Goal: Information Seeking & Learning: Learn about a topic

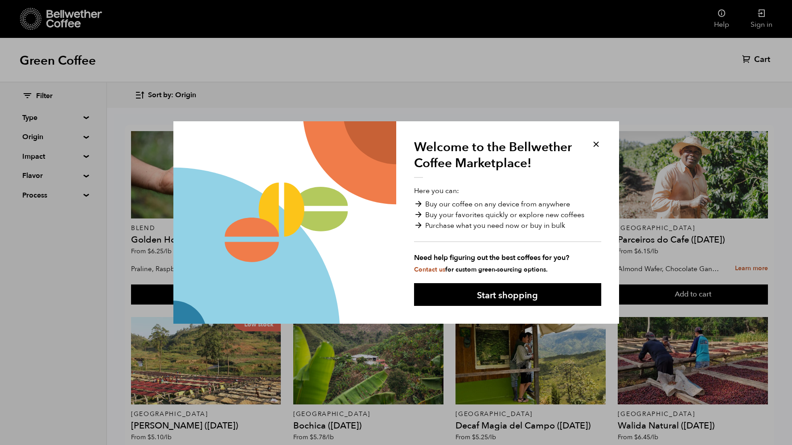
click at [594, 143] on button at bounding box center [596, 144] width 10 height 10
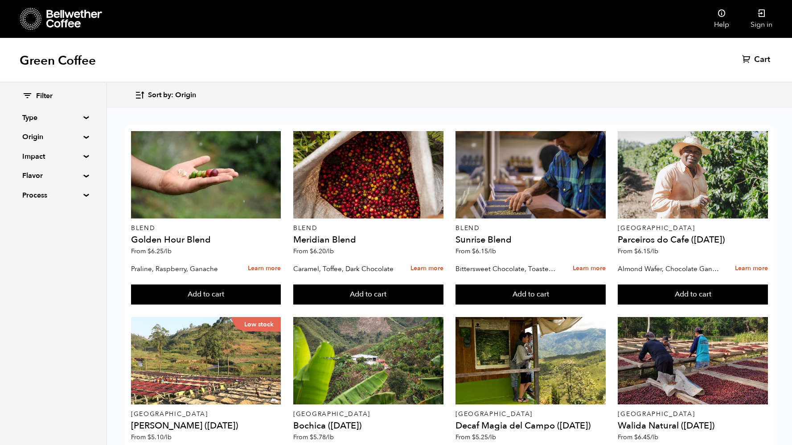
scroll to position [49, 0]
click at [84, 117] on summary "Type" at bounding box center [53, 117] width 62 height 11
click at [80, 214] on summary "Origin" at bounding box center [53, 214] width 62 height 11
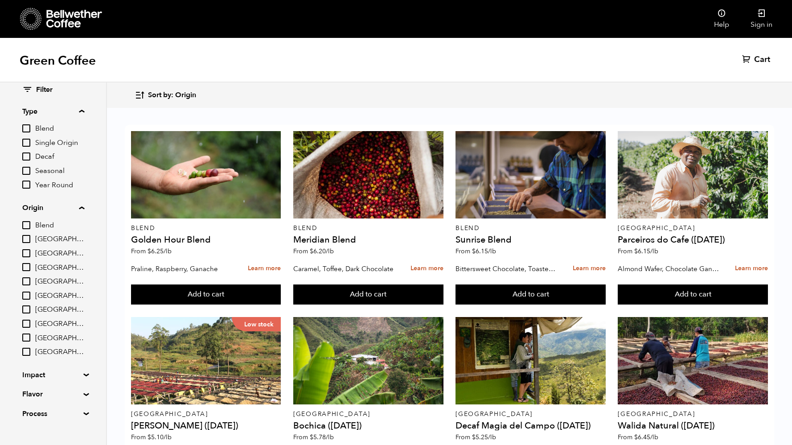
scroll to position [20, 0]
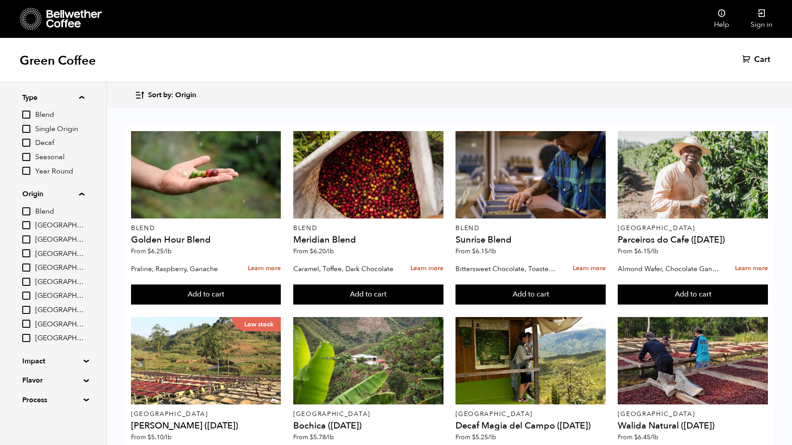
click at [82, 363] on div "Filter Type Blend Single Origin Decaf Seasonal Year Round Origin Blend [GEOGRAP…" at bounding box center [53, 237] width 106 height 351
click at [82, 357] on div "Filter Type Blend Single Origin Decaf Seasonal Year Round Origin Blend [GEOGRAP…" at bounding box center [53, 237] width 106 height 351
click at [82, 359] on summary "Impact" at bounding box center [53, 361] width 62 height 11
click at [82, 192] on summary "Origin" at bounding box center [53, 194] width 62 height 11
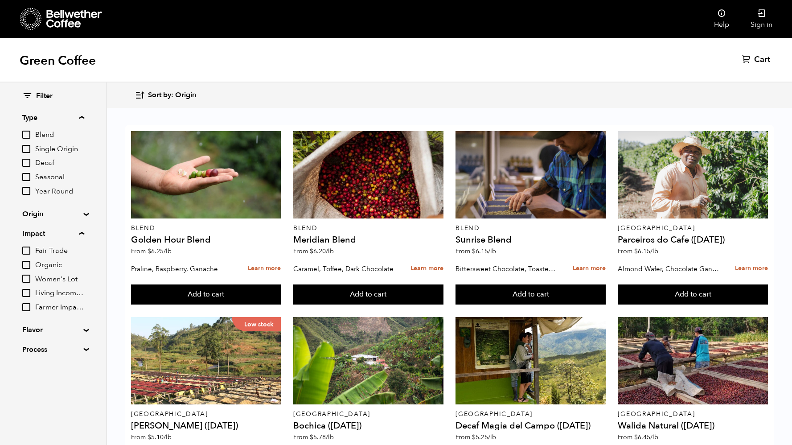
click at [82, 115] on summary "Type" at bounding box center [53, 117] width 62 height 11
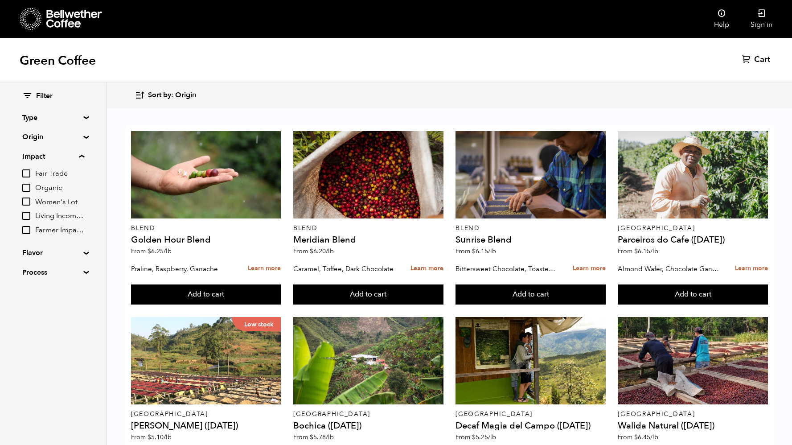
click at [82, 251] on summary "Flavor" at bounding box center [53, 252] width 62 height 11
click at [83, 251] on summary "Flavor" at bounding box center [53, 252] width 62 height 11
click at [83, 270] on summary "Process" at bounding box center [53, 272] width 62 height 11
click at [82, 158] on summary "Impact" at bounding box center [53, 156] width 62 height 11
